Goal: Check status: Check status

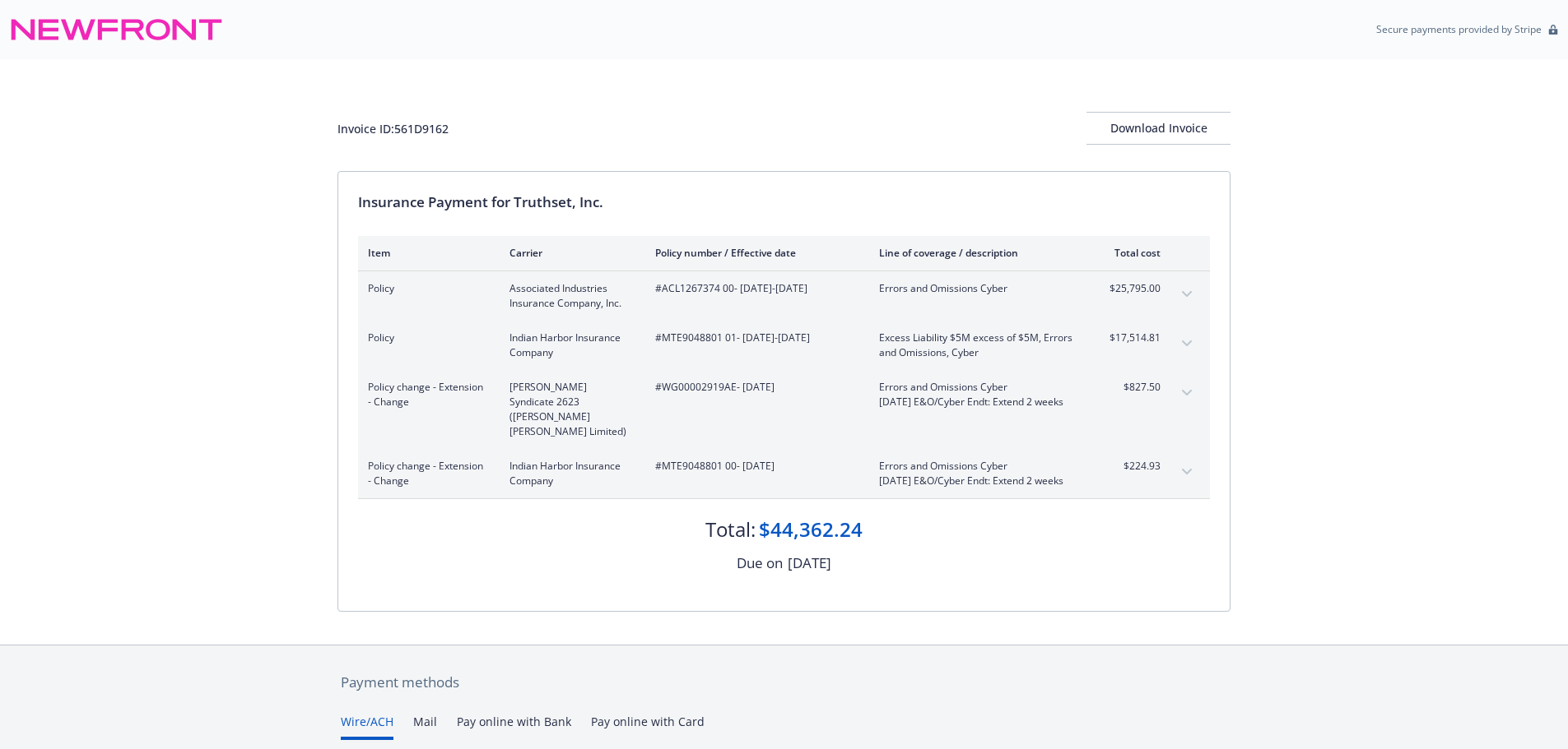
drag, startPoint x: 384, startPoint y: 43, endPoint x: 339, endPoint y: 28, distance: 47.4
click at [389, 43] on div "Secure payments provided by Stripe" at bounding box center [784, 29] width 1548 height 39
